Goal: Task Accomplishment & Management: Use online tool/utility

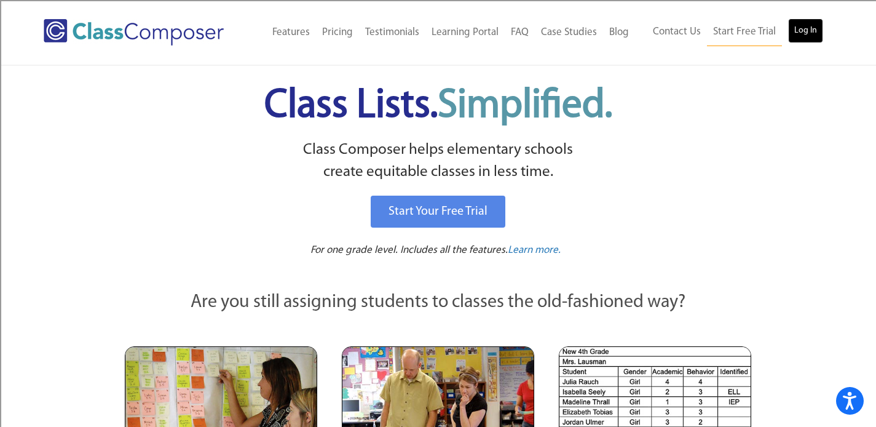
click at [800, 31] on link "Log In" at bounding box center [805, 30] width 35 height 25
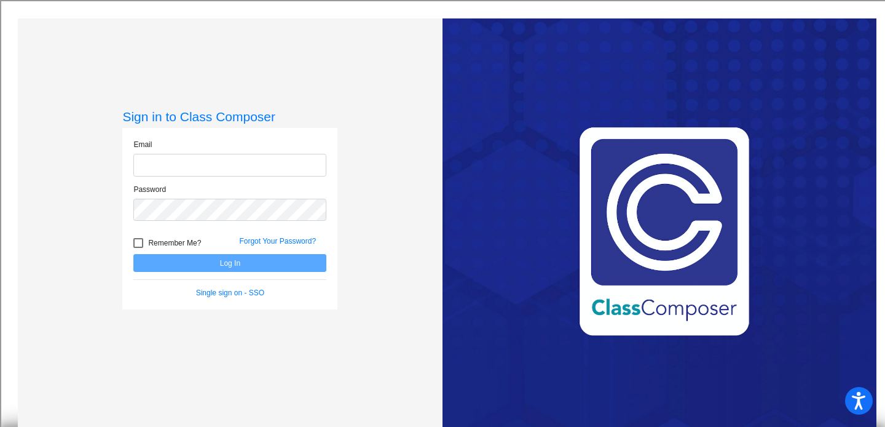
type input "scottg@svusd.org"
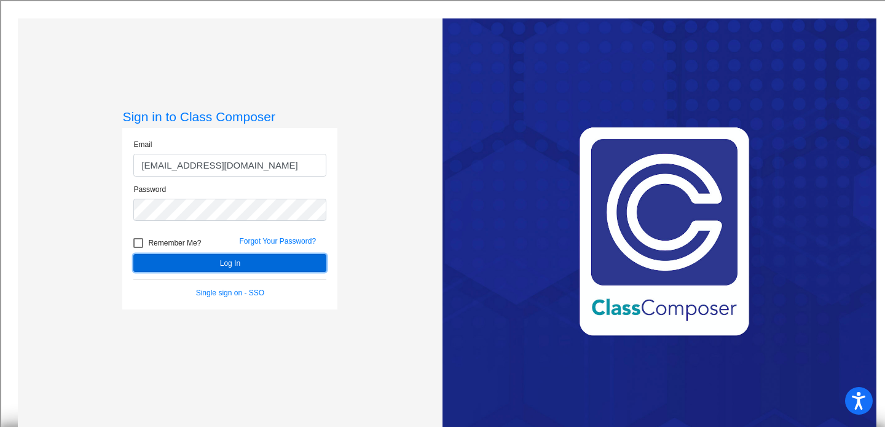
click at [204, 260] on button "Log In" at bounding box center [229, 263] width 193 height 18
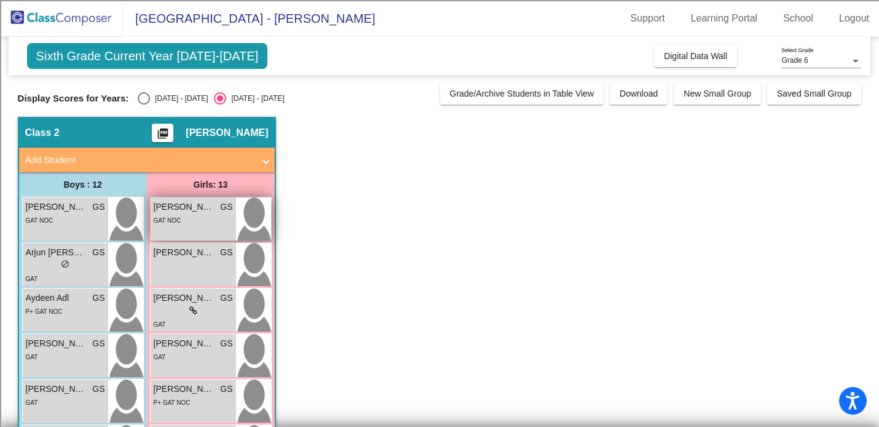
click at [256, 210] on img at bounding box center [253, 218] width 35 height 43
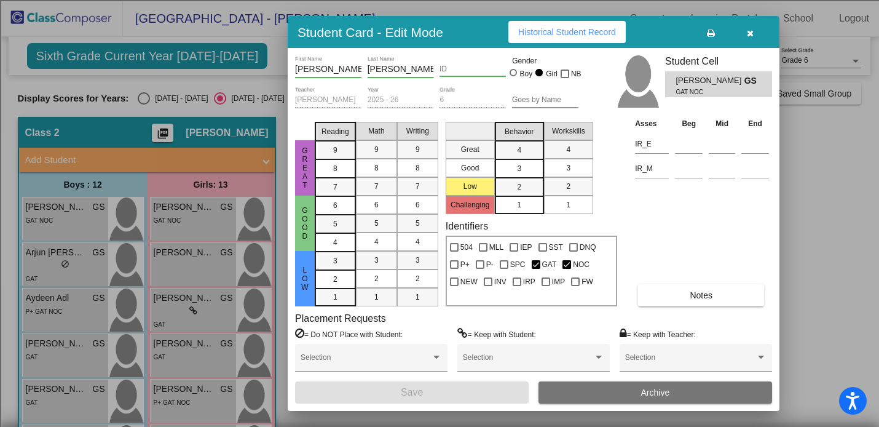
click at [747, 32] on icon "button" at bounding box center [750, 33] width 7 height 9
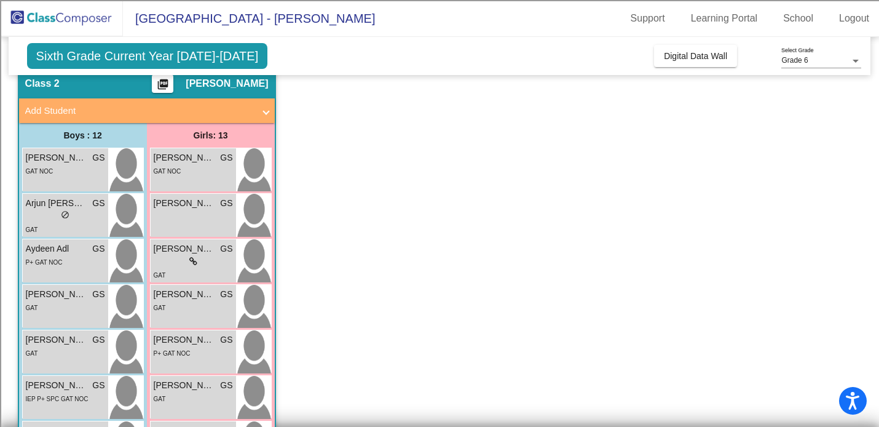
scroll to position [47, 0]
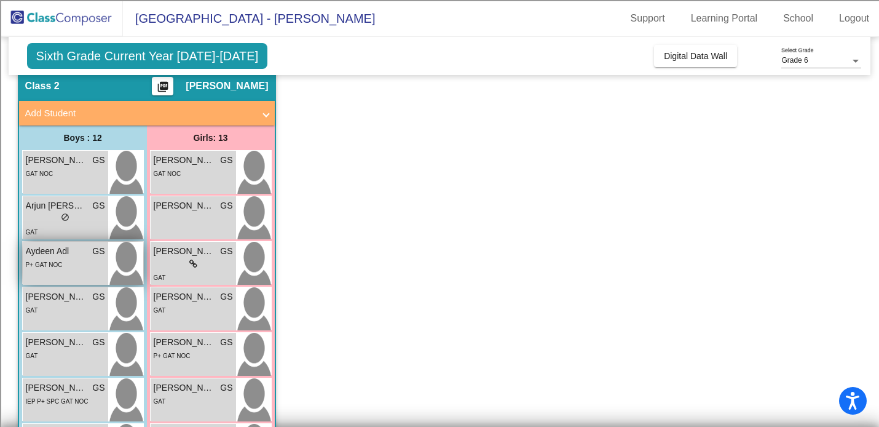
click at [47, 253] on span "Aydeen Adl" at bounding box center [56, 251] width 61 height 13
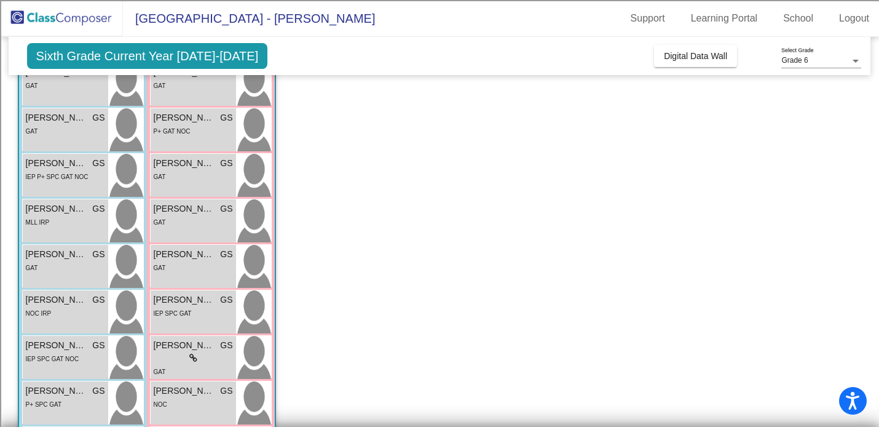
scroll to position [273, 0]
